Goal: Check status: Check status

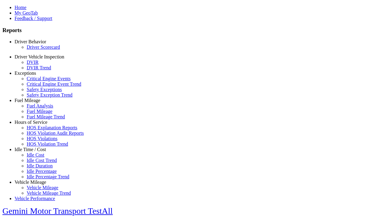
click at [39, 50] on link "Driver Scorecard" at bounding box center [43, 47] width 33 height 5
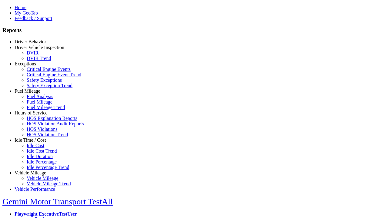
select select "**"
click at [0, 0] on input "**********" at bounding box center [0, 0] width 0 height 0
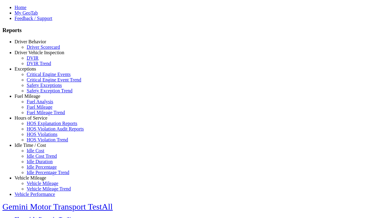
type input "*********"
